Goal: Task Accomplishment & Management: Manage account settings

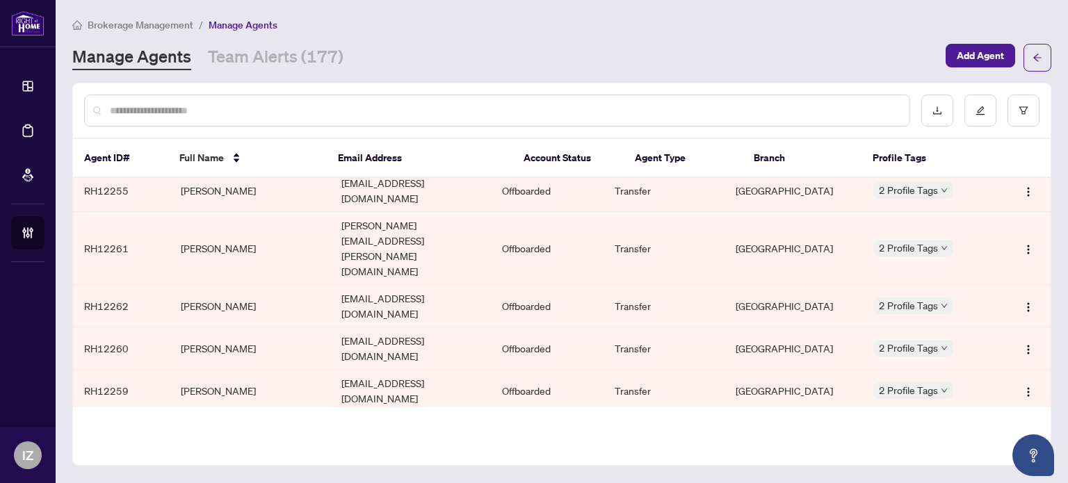
scroll to position [2518, 0]
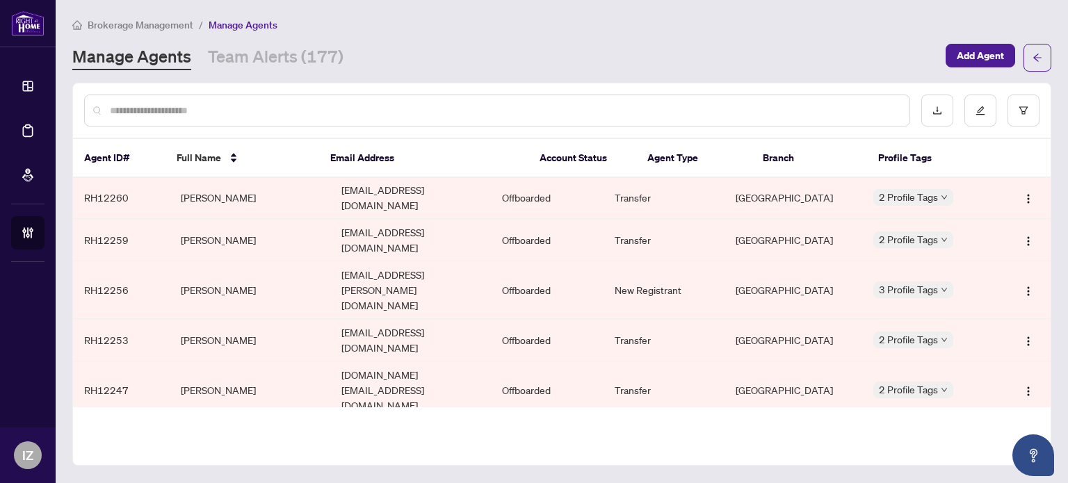
click at [1004, 102] on div at bounding box center [980, 111] width 118 height 32
click at [990, 106] on button "button" at bounding box center [980, 111] width 32 height 32
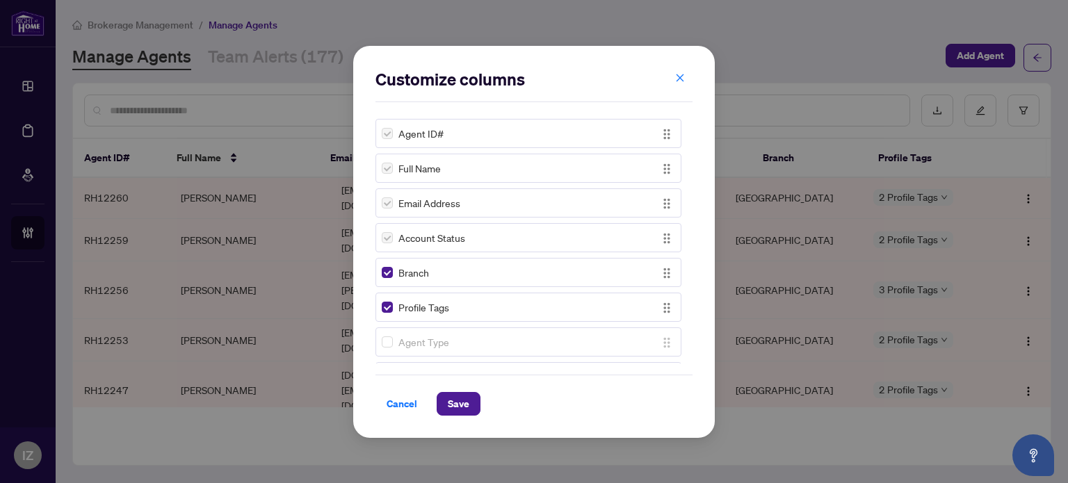
click at [387, 280] on div "Branch" at bounding box center [528, 272] width 306 height 29
click at [462, 402] on span "Save" at bounding box center [459, 404] width 22 height 22
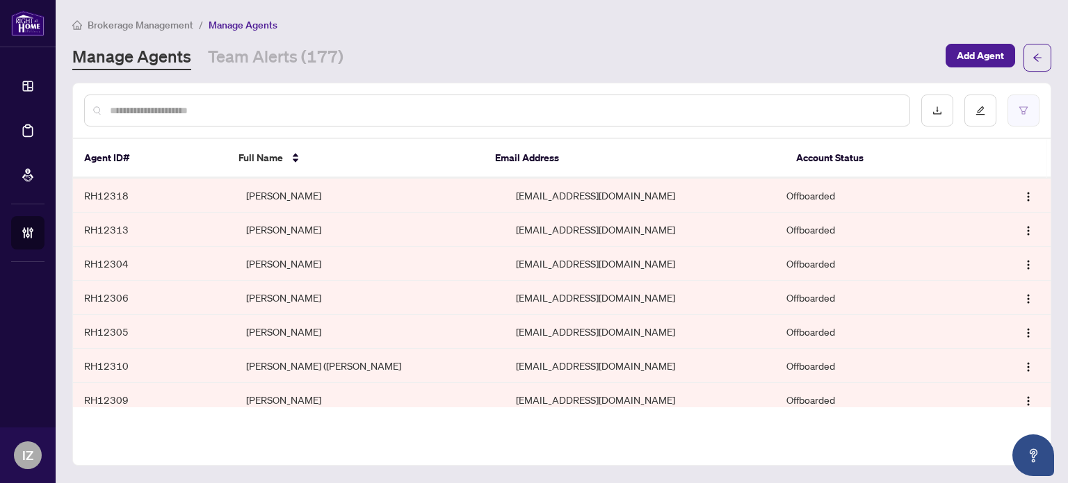
scroll to position [209, 0]
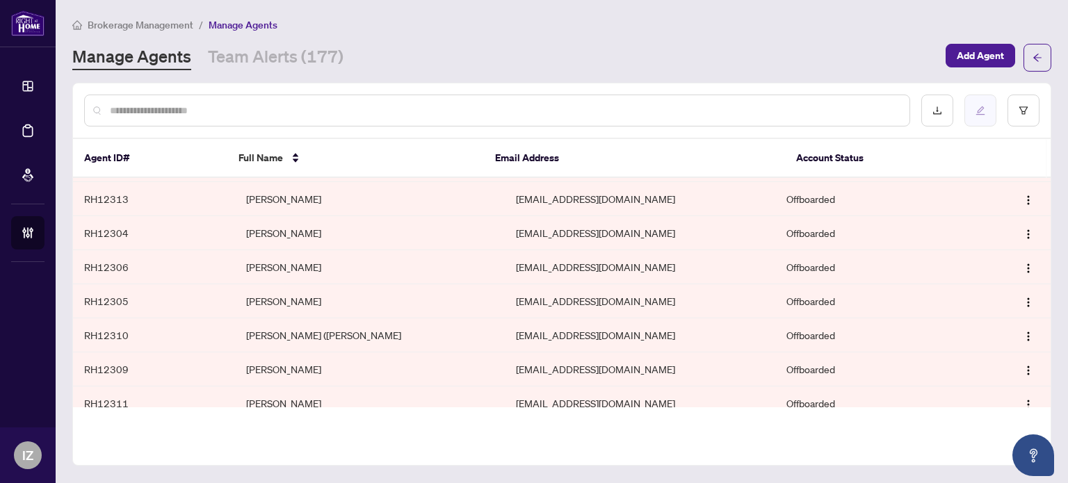
click at [989, 113] on button "button" at bounding box center [980, 111] width 32 height 32
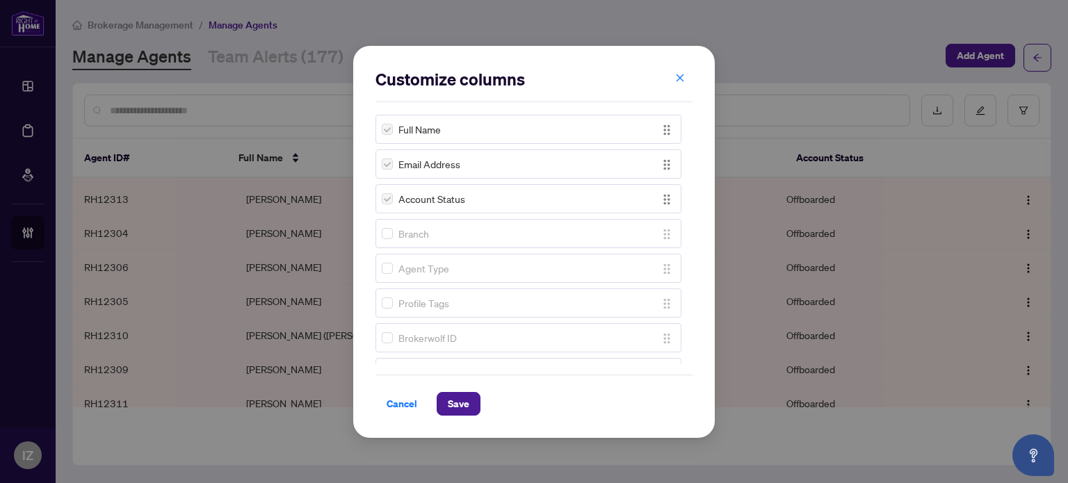
scroll to position [0, 0]
click at [380, 239] on div "Account Status" at bounding box center [528, 237] width 306 height 29
click at [389, 237] on label at bounding box center [387, 237] width 11 height 15
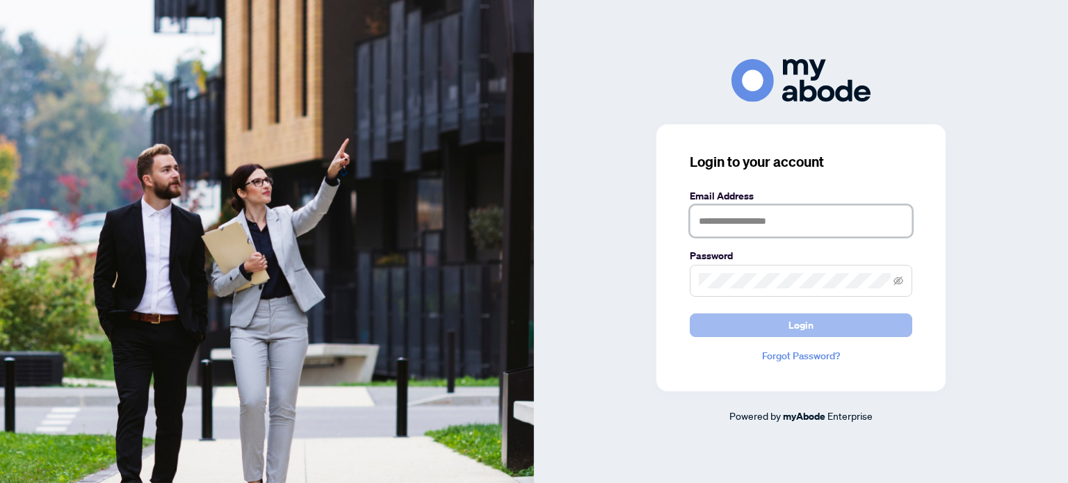
type input "**********"
click at [723, 314] on button "Login" at bounding box center [801, 326] width 223 height 24
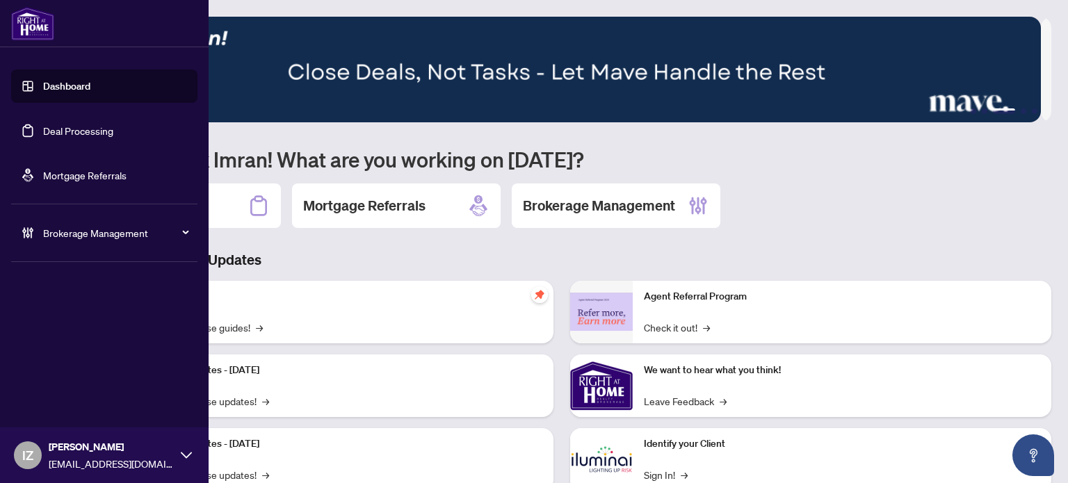
click at [37, 241] on div "Brokerage Management" at bounding box center [104, 232] width 186 height 33
click at [81, 333] on link "Manage Agents" at bounding box center [63, 333] width 69 height 13
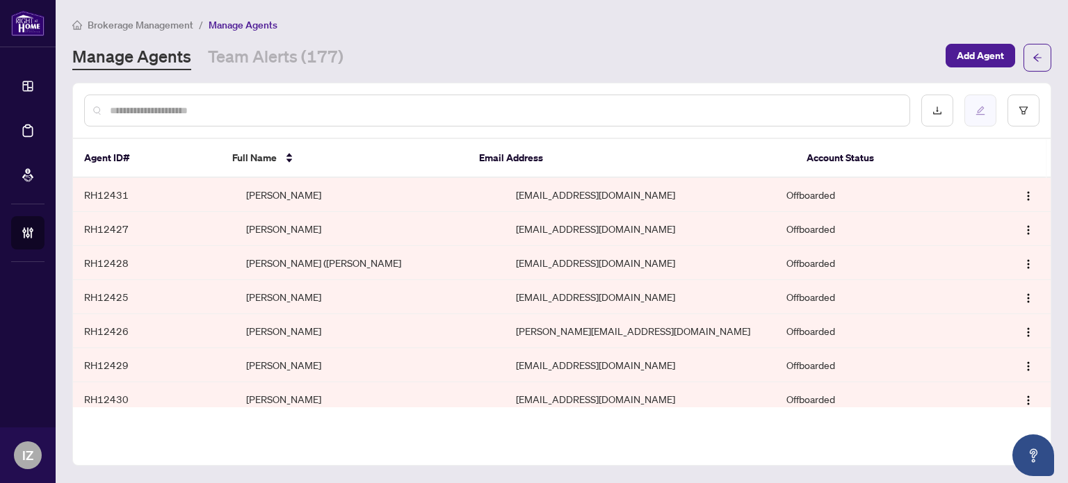
click at [978, 108] on icon "edit" at bounding box center [981, 111] width 10 height 10
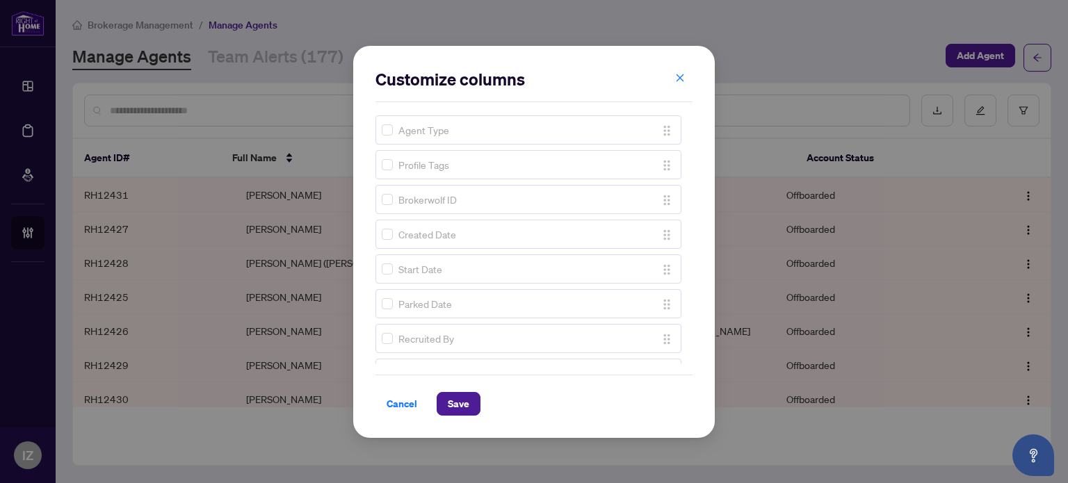
scroll to position [307, 0]
click at [384, 282] on div "Campaigns And Events" at bounding box center [528, 278] width 306 height 29
click at [384, 277] on label at bounding box center [387, 272] width 11 height 15
click at [387, 173] on label at bounding box center [387, 168] width 11 height 15
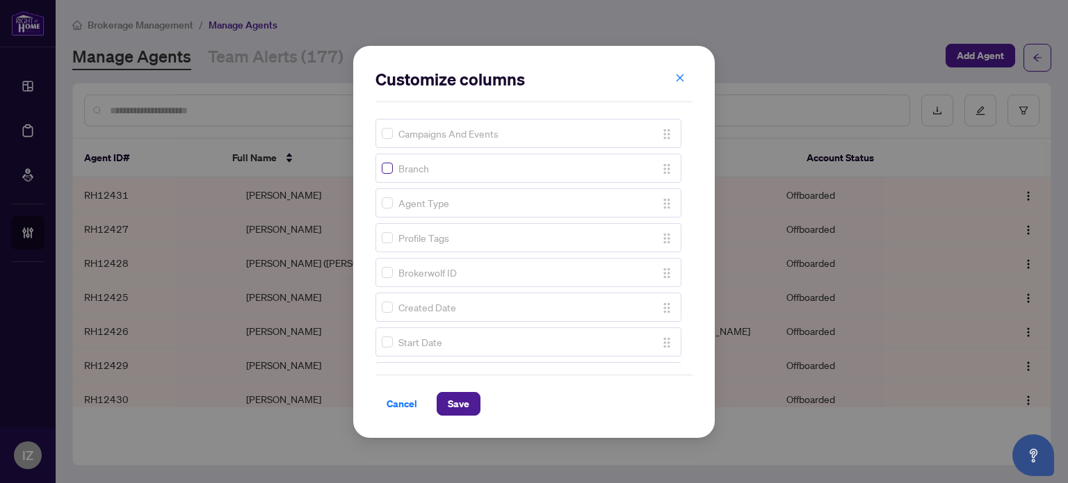
scroll to position [104, 0]
click at [456, 401] on span "Save" at bounding box center [459, 404] width 22 height 22
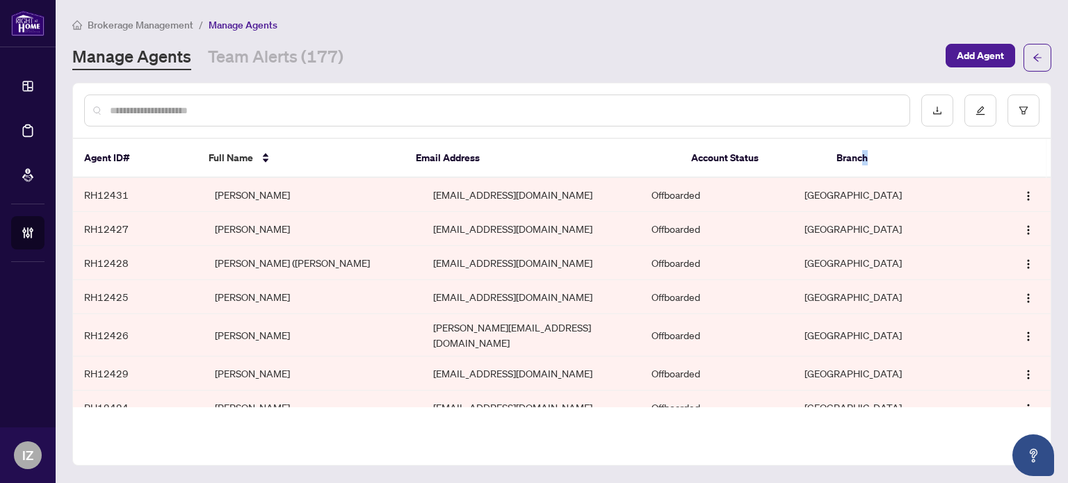
click at [864, 154] on th "Branch" at bounding box center [903, 158] width 156 height 39
click at [1026, 111] on icon "filter" at bounding box center [1024, 111] width 10 height 10
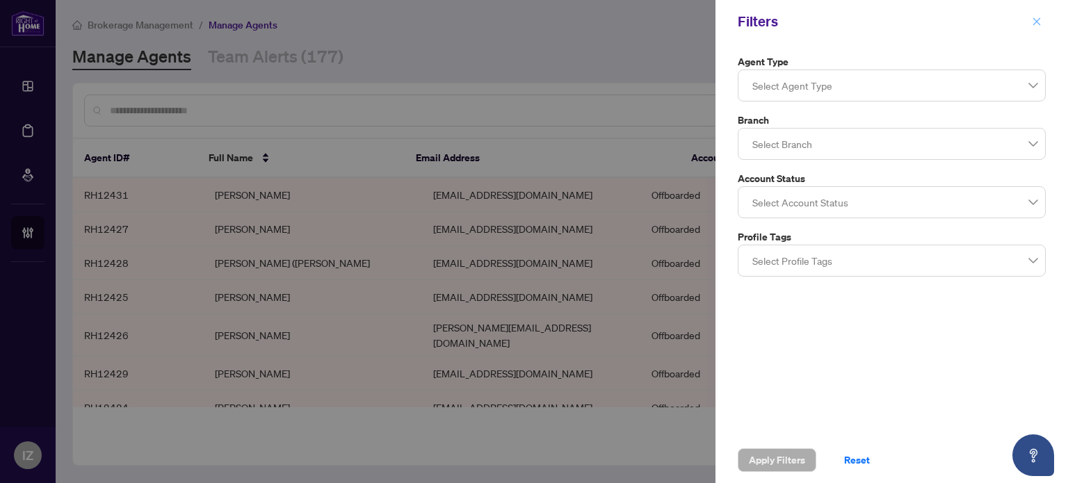
click at [1035, 22] on icon "close" at bounding box center [1037, 22] width 10 height 10
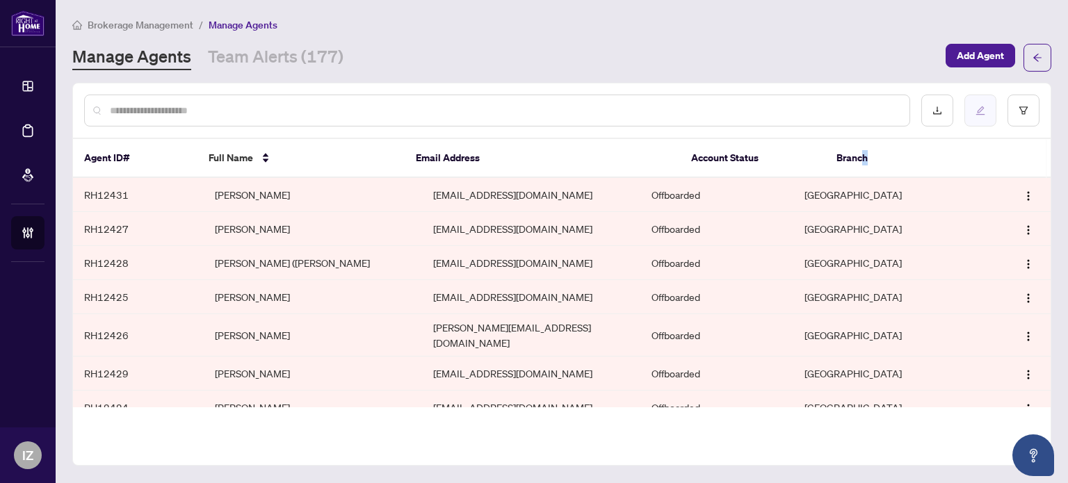
click at [976, 108] on icon "edit" at bounding box center [981, 111] width 10 height 10
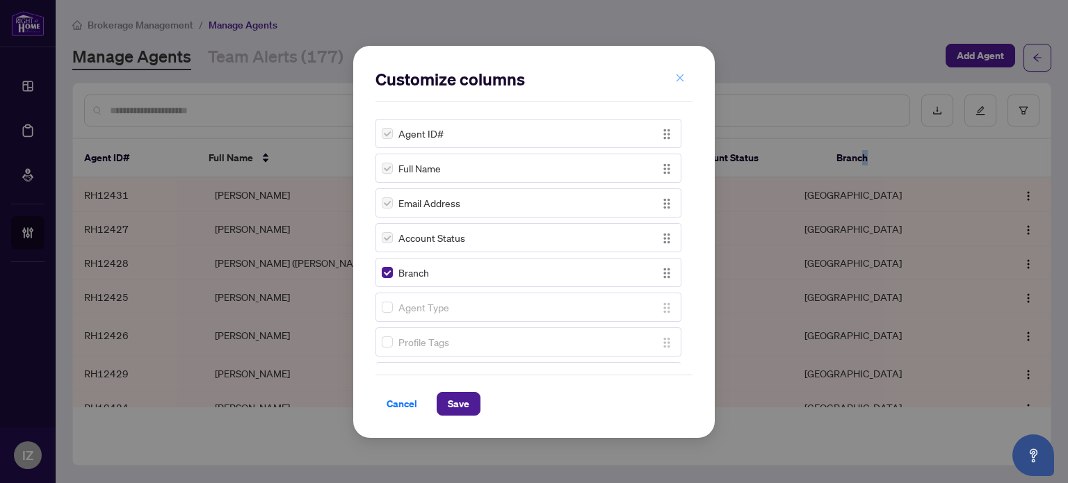
click at [671, 78] on button "button" at bounding box center [680, 79] width 28 height 24
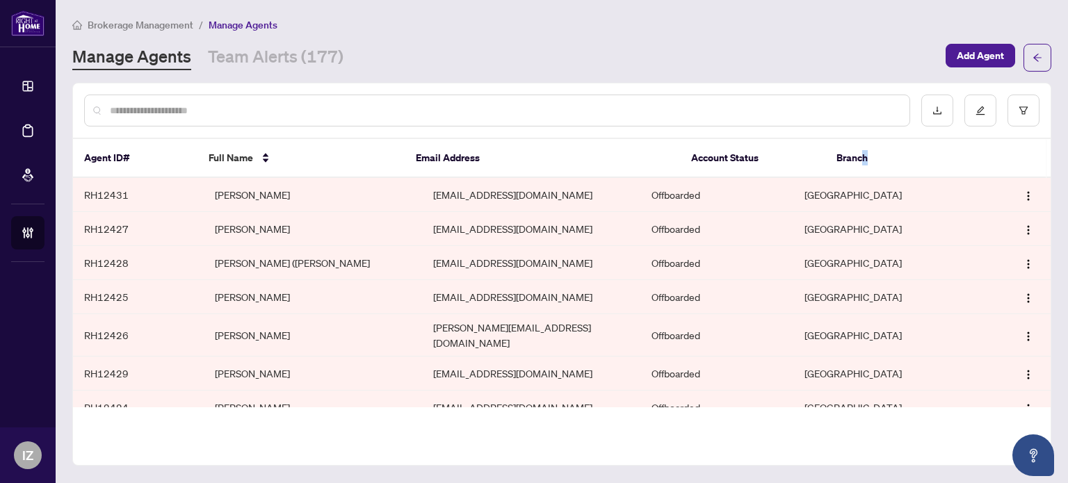
click at [977, 112] on icon "edit" at bounding box center [981, 111] width 10 height 10
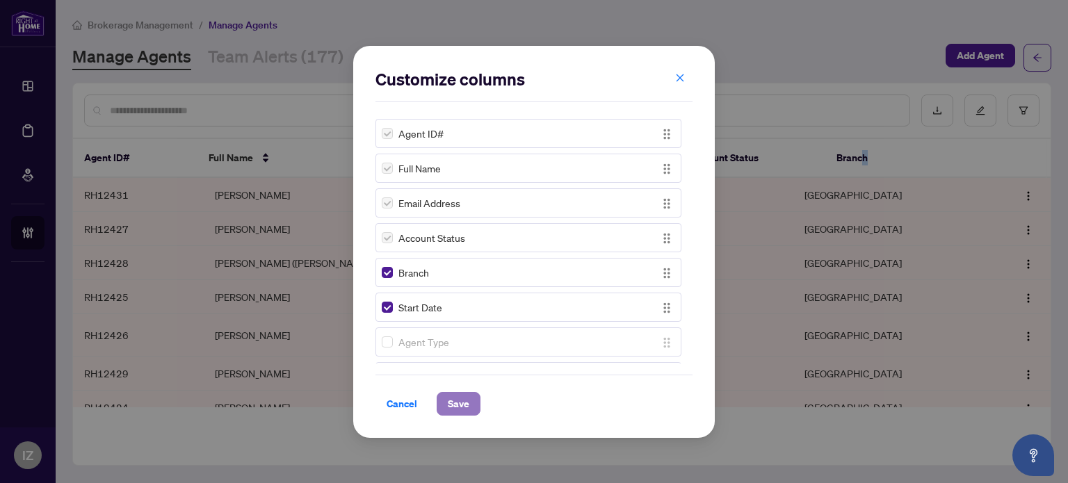
click at [467, 400] on span "Save" at bounding box center [459, 404] width 22 height 22
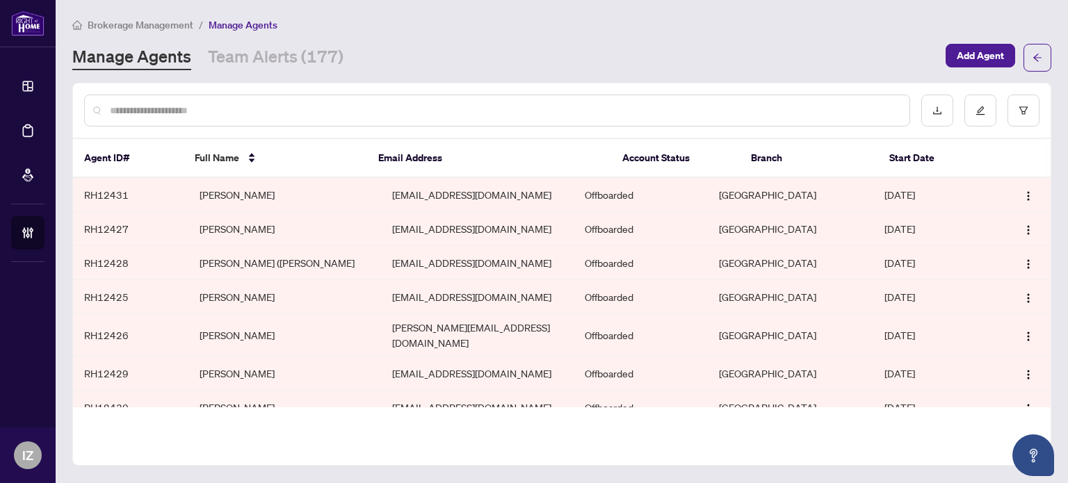
click at [921, 160] on th "Start Date" at bounding box center [933, 158] width 111 height 39
click at [916, 152] on th "Start Date" at bounding box center [933, 158] width 111 height 39
click at [1015, 113] on button "button" at bounding box center [1024, 111] width 32 height 32
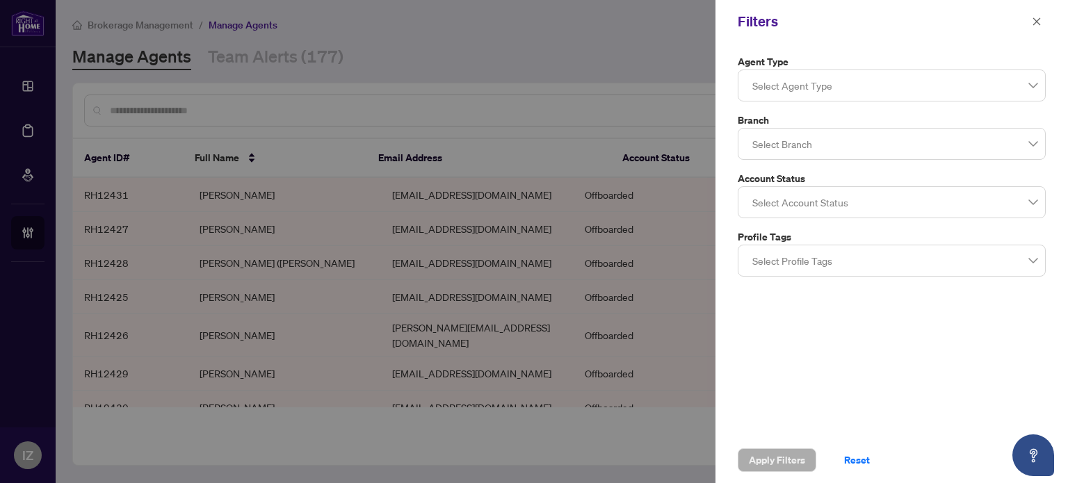
click at [1015, 113] on label "Branch" at bounding box center [892, 120] width 308 height 15
click at [1012, 111] on div "Agent Type Select Agent Type Branch Select Branch Account Status Select Account…" at bounding box center [892, 165] width 316 height 223
click at [1004, 104] on div "Agent Type Select Agent Type Branch Select Branch Account Status Select Account…" at bounding box center [892, 165] width 316 height 223
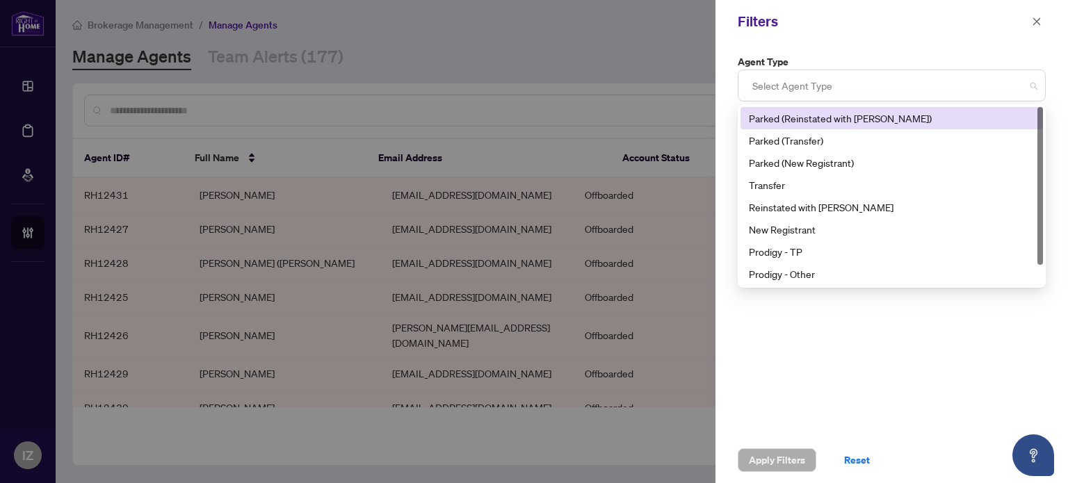
click at [987, 89] on div at bounding box center [892, 85] width 290 height 25
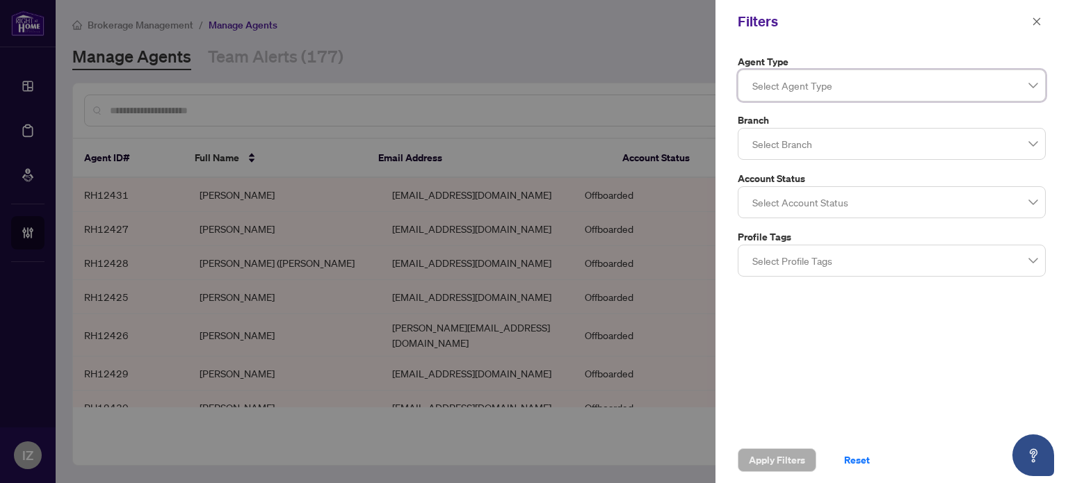
click at [987, 89] on div at bounding box center [892, 85] width 290 height 25
click at [1029, 68] on label "Agent Type" at bounding box center [892, 61] width 308 height 15
click at [1021, 83] on div at bounding box center [892, 85] width 290 height 25
click at [664, 54] on div at bounding box center [534, 241] width 1068 height 483
click at [839, 192] on div at bounding box center [892, 202] width 290 height 25
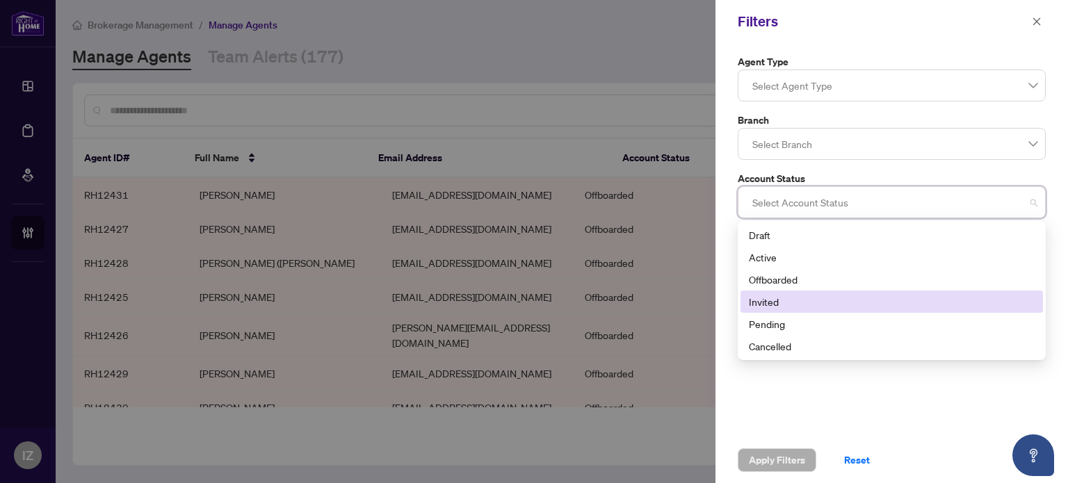
click at [773, 299] on div "Invited" at bounding box center [892, 301] width 286 height 15
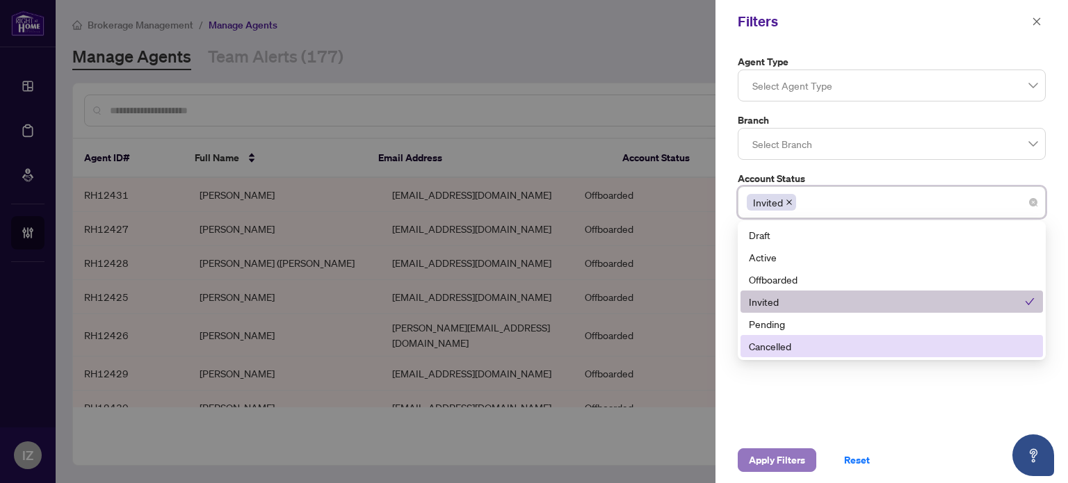
click at [780, 453] on span "Apply Filters" at bounding box center [777, 460] width 56 height 22
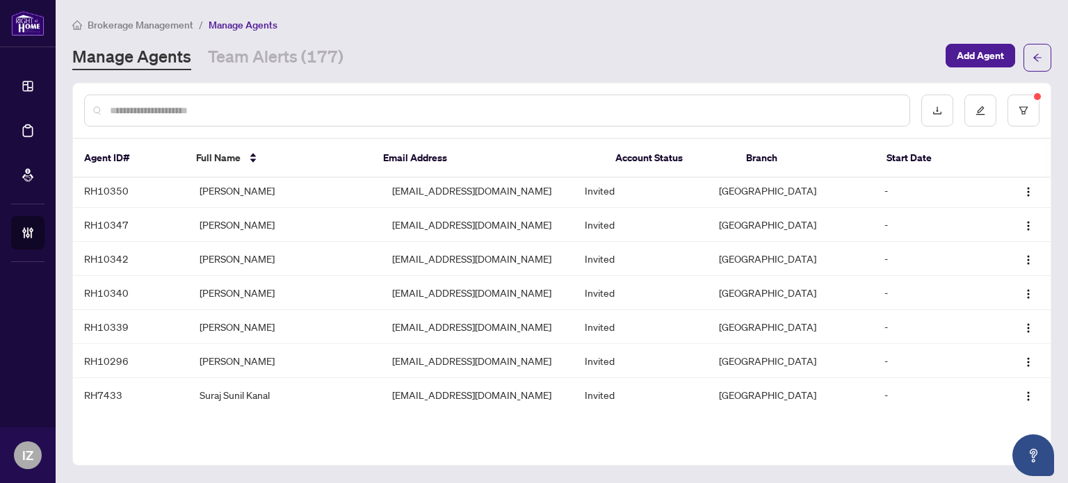
scroll to position [1738, 0]
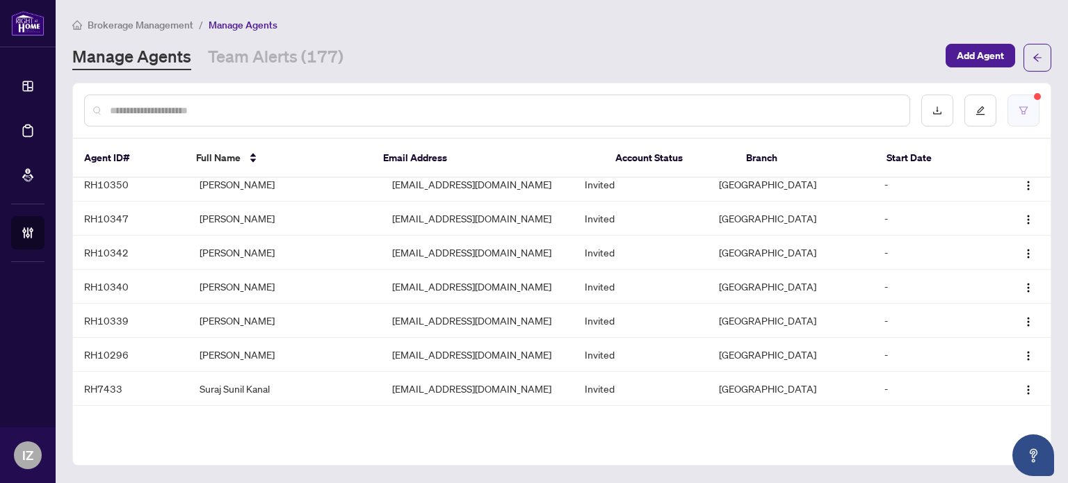
click at [1021, 116] on button "button" at bounding box center [1024, 111] width 32 height 32
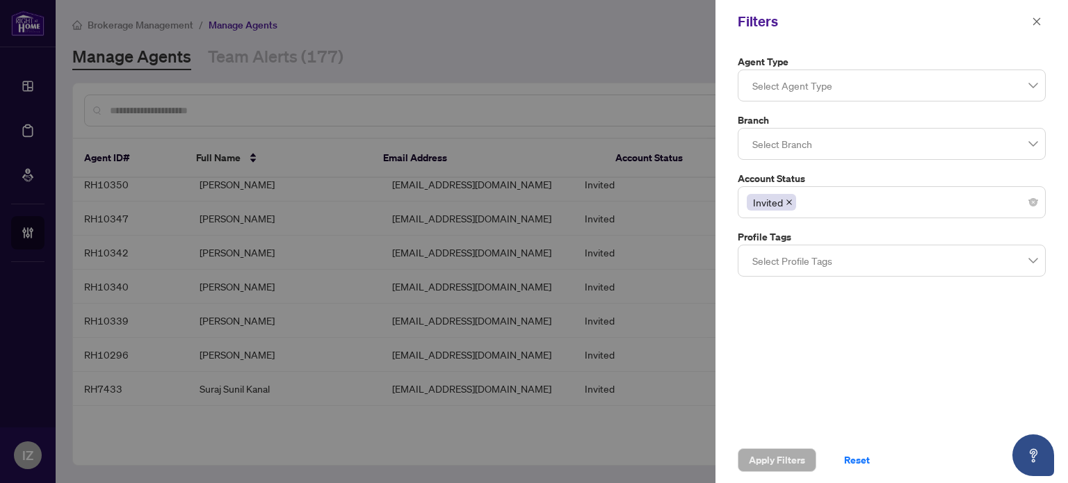
click at [788, 200] on icon "close" at bounding box center [789, 202] width 7 height 7
click at [788, 200] on div at bounding box center [892, 202] width 290 height 25
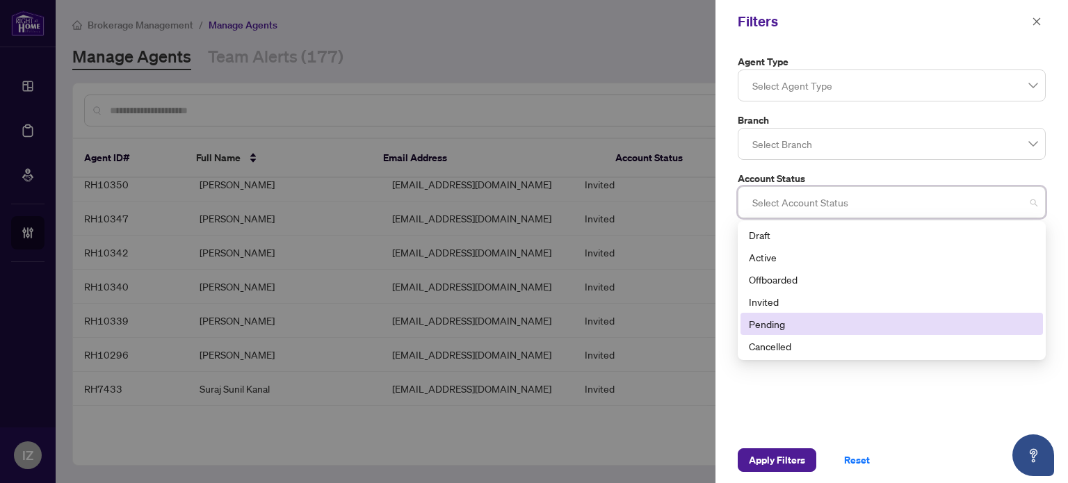
click at [783, 321] on div "Pending" at bounding box center [892, 323] width 286 height 15
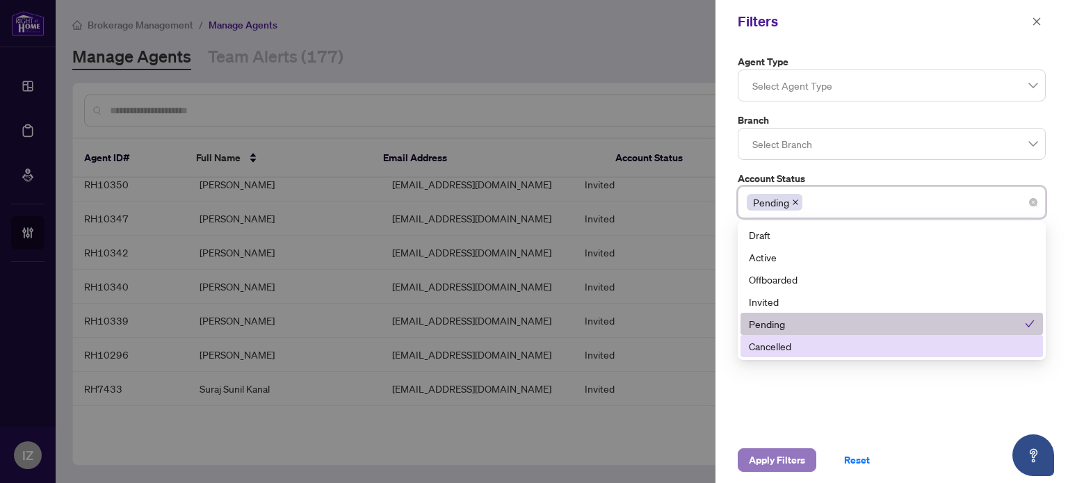
click at [776, 460] on span "Apply Filters" at bounding box center [777, 460] width 56 height 22
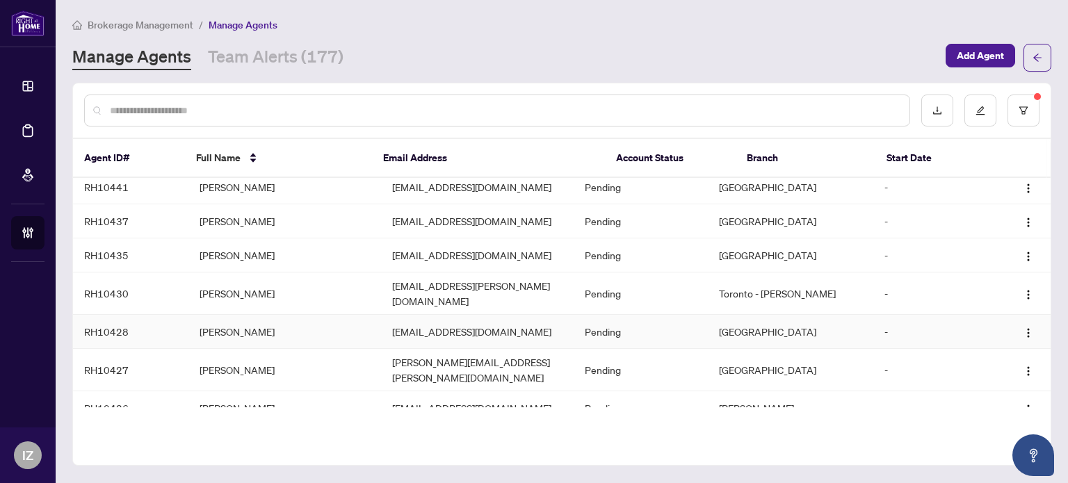
scroll to position [417, 0]
